Goal: Navigation & Orientation: Find specific page/section

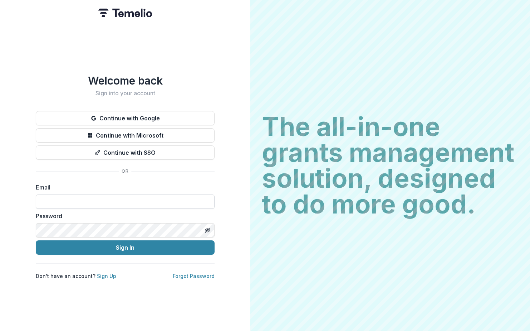
click at [103, 196] on input at bounding box center [125, 201] width 179 height 14
type input "**********"
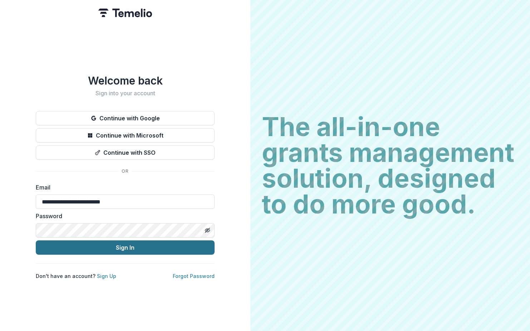
click at [144, 242] on button "Sign In" at bounding box center [125, 247] width 179 height 14
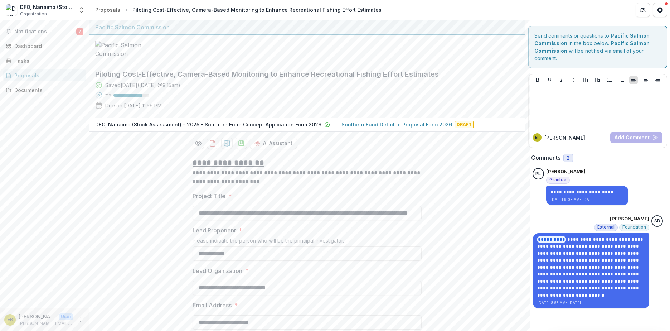
click at [30, 75] on div "Proposals" at bounding box center [47, 76] width 66 height 8
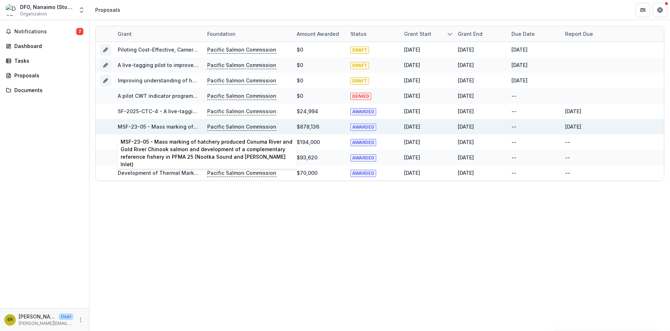
click at [180, 126] on link "MSF-23-05 - Mass marking of hatchery produced Conuma River and Gold River Chino…" at bounding box center [377, 126] width 519 height 6
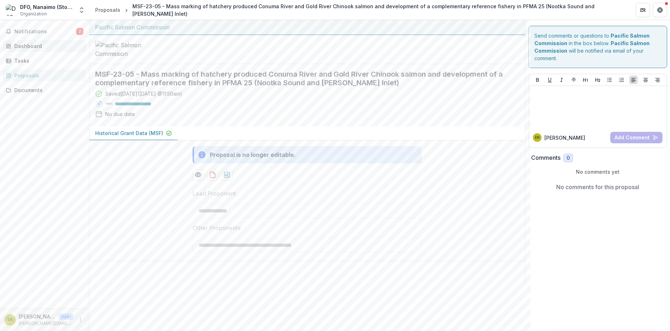
click at [21, 42] on link "Dashboard" at bounding box center [44, 46] width 83 height 12
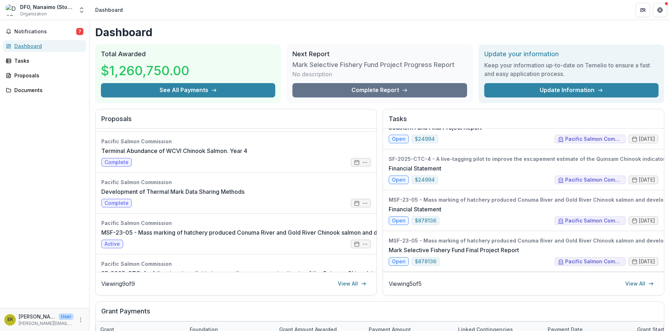
scroll to position [146, 0]
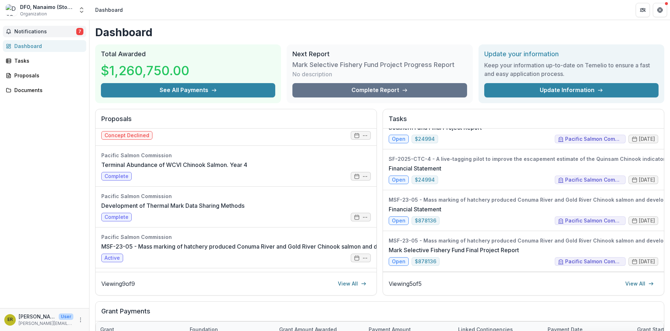
click at [33, 32] on span "Notifications" at bounding box center [45, 32] width 62 height 6
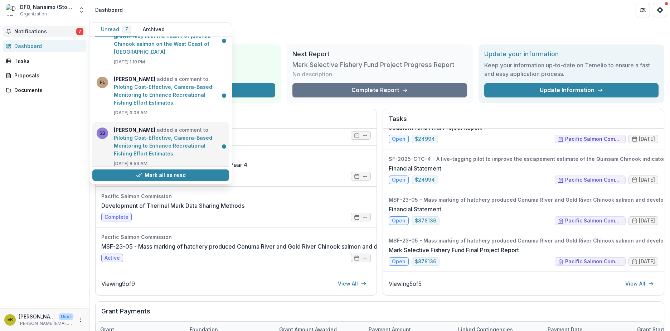
scroll to position [254, 0]
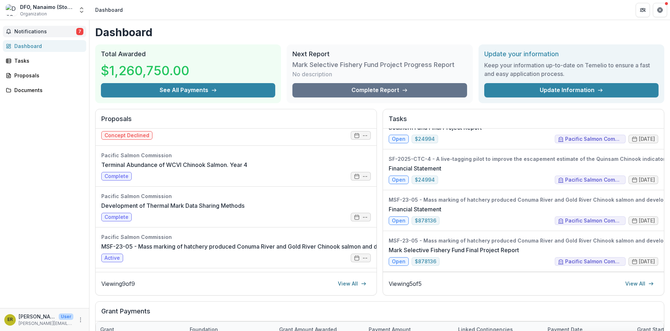
click at [46, 121] on div "Notifications 7 Unread 7 Archived SB [PERSON_NAME] changed Improving understand…" at bounding box center [44, 164] width 89 height 288
click at [20, 62] on div "Tasks" at bounding box center [47, 61] width 66 height 8
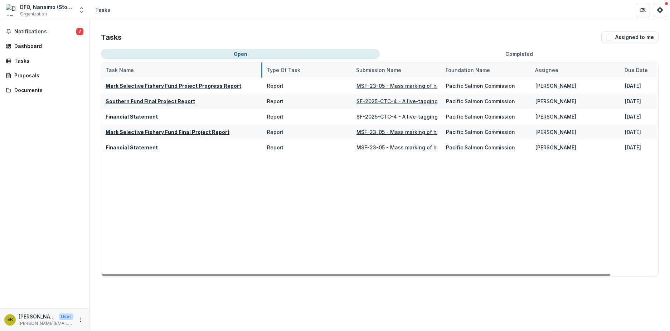
drag, startPoint x: 190, startPoint y: 72, endPoint x: 261, endPoint y: 76, distance: 70.6
